Goal: Check status: Check status

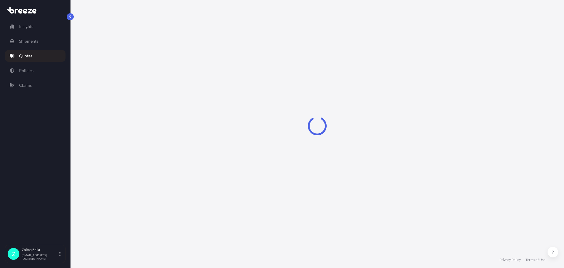
select select "Road"
select select "Air"
select select "Road"
select select "1"
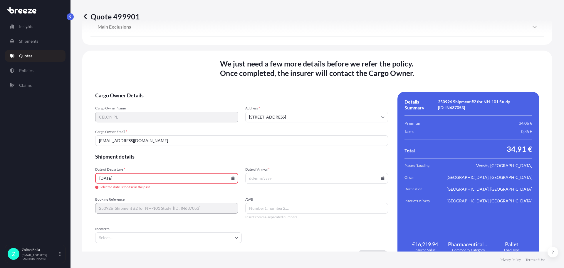
scroll to position [897, 0]
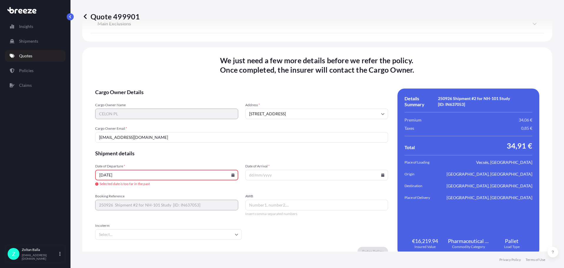
click at [98, 173] on input "[DATE]" at bounding box center [166, 174] width 143 height 11
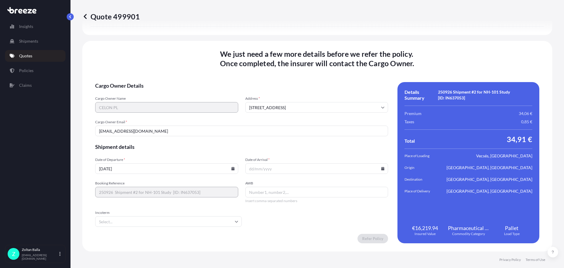
type input "[DATE]"
click at [269, 166] on input "Date of Arrival *" at bounding box center [316, 168] width 143 height 11
type input "[DATE]"
click at [249, 191] on input "AWB" at bounding box center [316, 191] width 143 height 11
click at [251, 189] on input "AWB" at bounding box center [316, 191] width 143 height 11
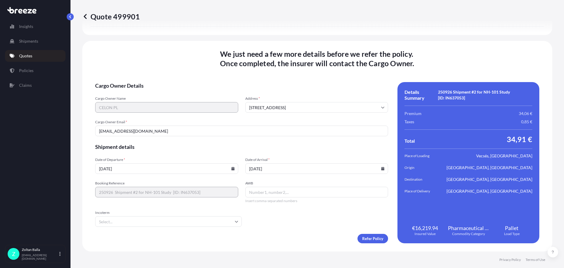
paste input "080-38289790"
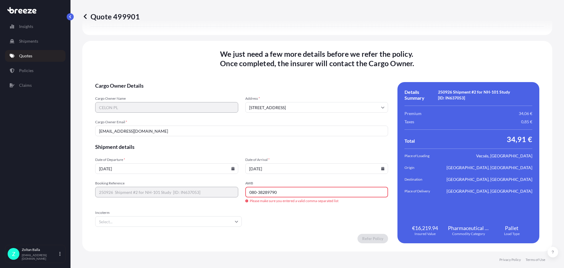
click at [254, 191] on input "080-38289790" at bounding box center [316, 191] width 143 height 11
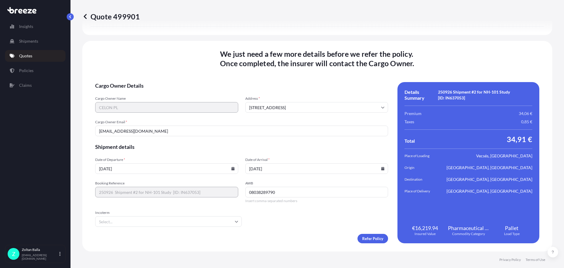
type input "08038289790"
type input "d"
type input "DAP"
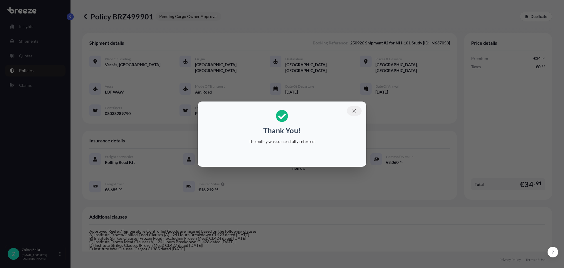
click at [355, 110] on icon "button" at bounding box center [354, 110] width 5 height 5
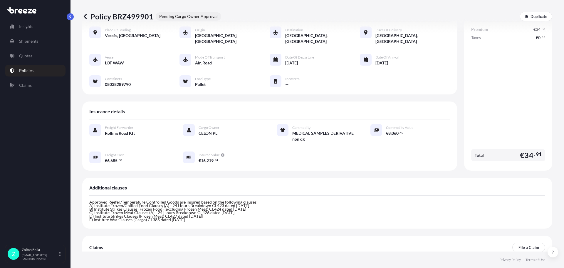
scroll to position [63, 0]
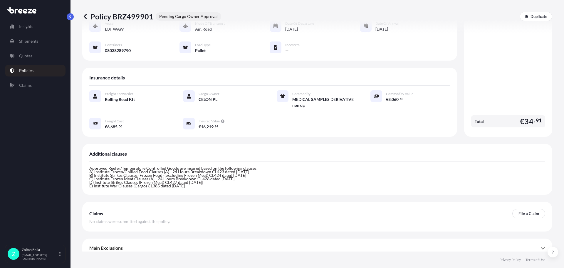
click at [118, 245] on span "Main Exclusions" at bounding box center [105, 248] width 33 height 6
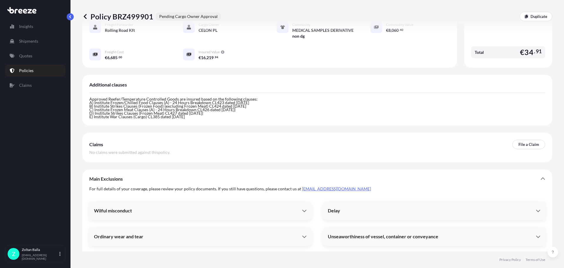
scroll to position [180, 0]
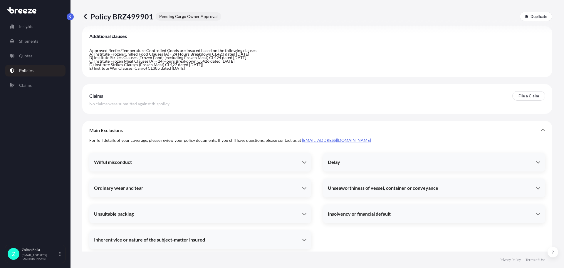
click at [363, 159] on div "Delay" at bounding box center [434, 162] width 222 height 14
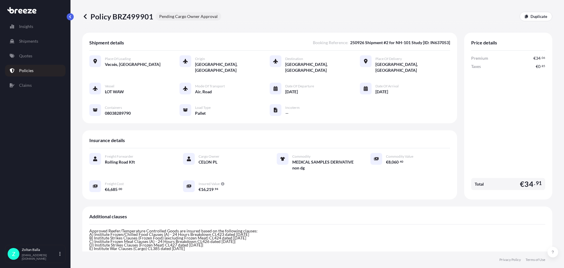
scroll to position [0, 0]
click at [31, 28] on p "Insights" at bounding box center [26, 26] width 14 height 6
select select "2025"
